Goal: Consume media (video, audio): Consume media (video, audio)

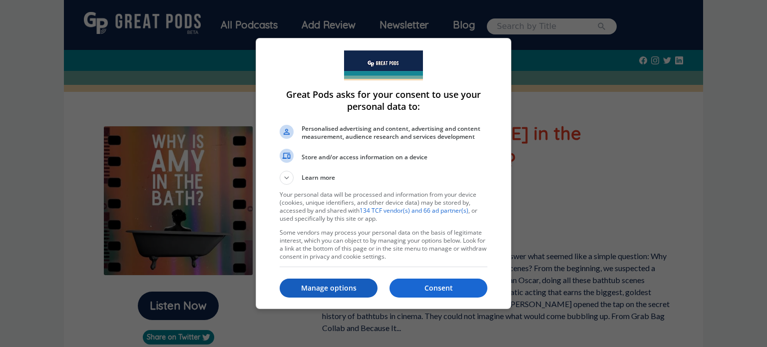
click at [301, 290] on p "Manage options" at bounding box center [329, 288] width 98 height 10
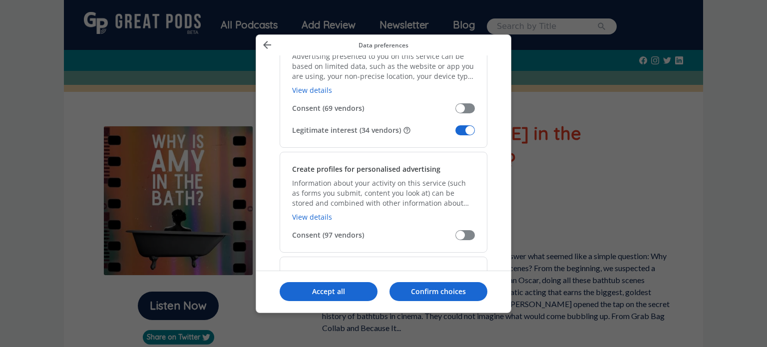
scroll to position [214, 0]
click at [458, 129] on span "Manage your data" at bounding box center [465, 132] width 19 height 10
click at [456, 136] on input "Legitimate interest (34 vendors)" at bounding box center [456, 136] width 0 height 0
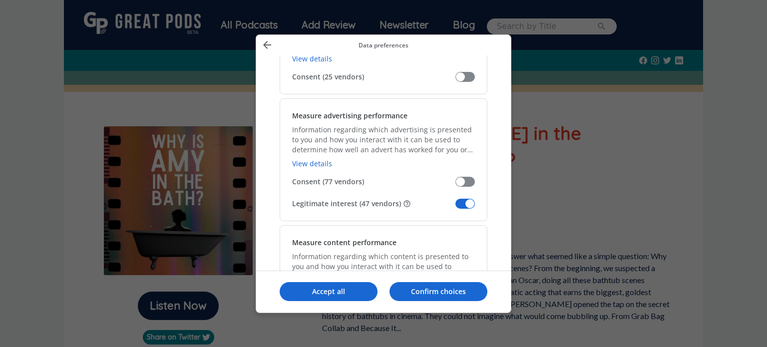
scroll to position [689, 0]
click at [461, 200] on span "Manage your data" at bounding box center [465, 203] width 19 height 10
click at [456, 207] on input "Legitimate interest (47 vendors)" at bounding box center [456, 207] width 0 height 0
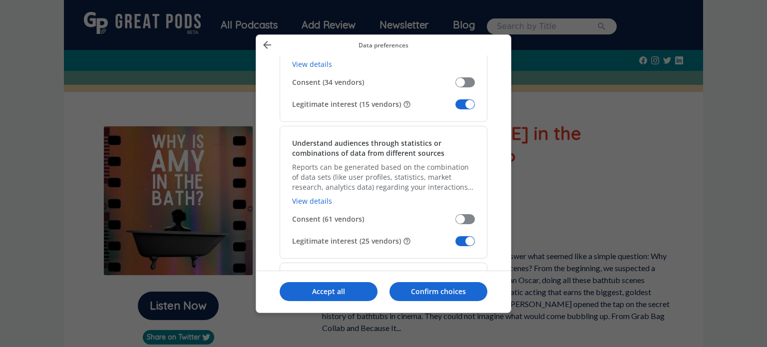
scroll to position [916, 0]
click at [461, 98] on span "Manage your data" at bounding box center [465, 103] width 19 height 10
click at [456, 107] on input "Legitimate interest (15 vendors)" at bounding box center [456, 107] width 0 height 0
click at [457, 236] on span "Manage your data" at bounding box center [465, 240] width 19 height 10
click at [456, 244] on input "Legitimate interest (25 vendors)" at bounding box center [456, 244] width 0 height 0
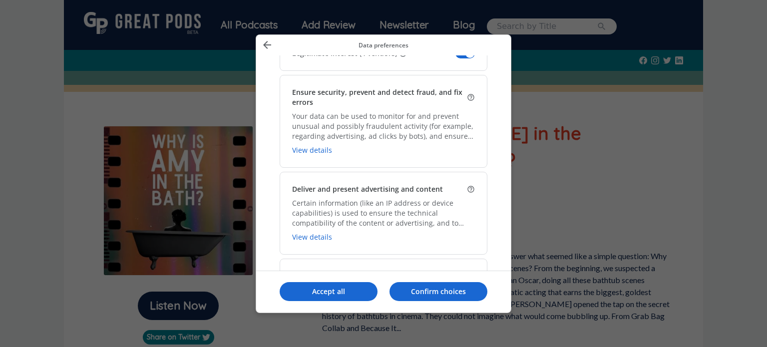
scroll to position [1370, 0]
